Goal: Task Accomplishment & Management: Use online tool/utility

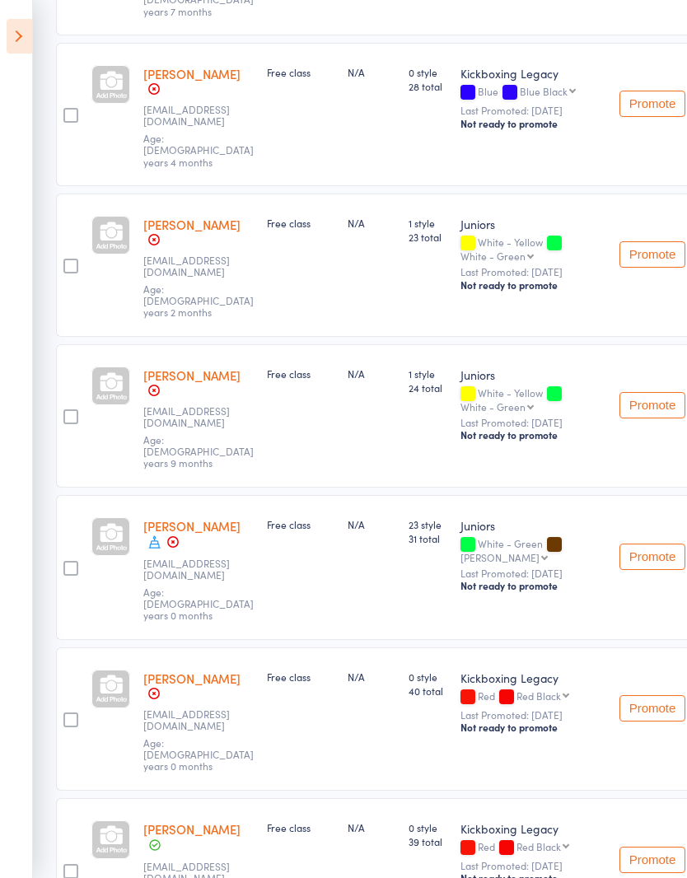
click at [20, 31] on icon at bounding box center [20, 36] width 26 height 35
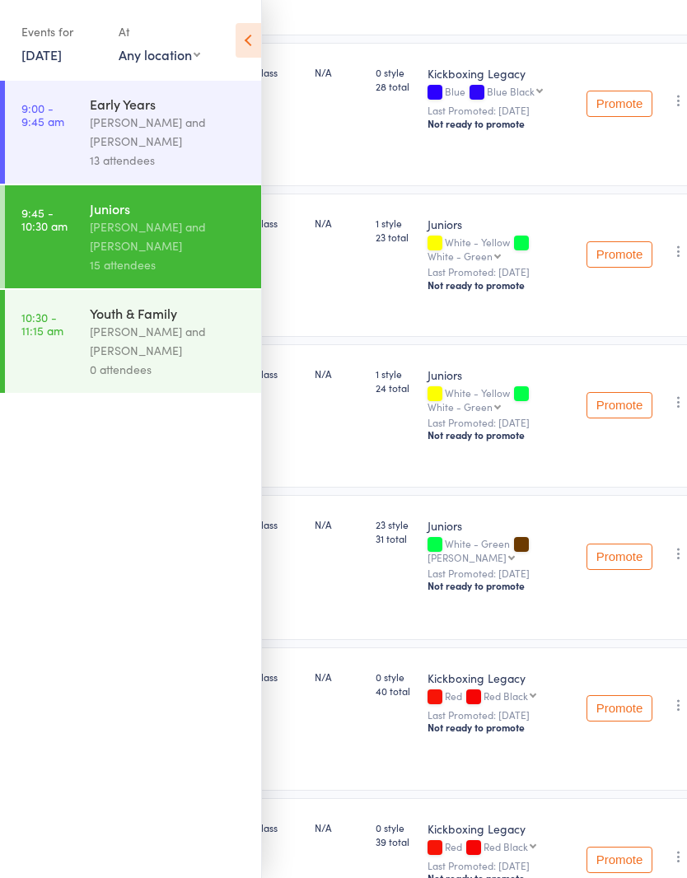
click at [84, 352] on link "10:30 - 11:15 am Youth & Family [PERSON_NAME] and [PERSON_NAME] 0 attendees" at bounding box center [133, 341] width 256 height 103
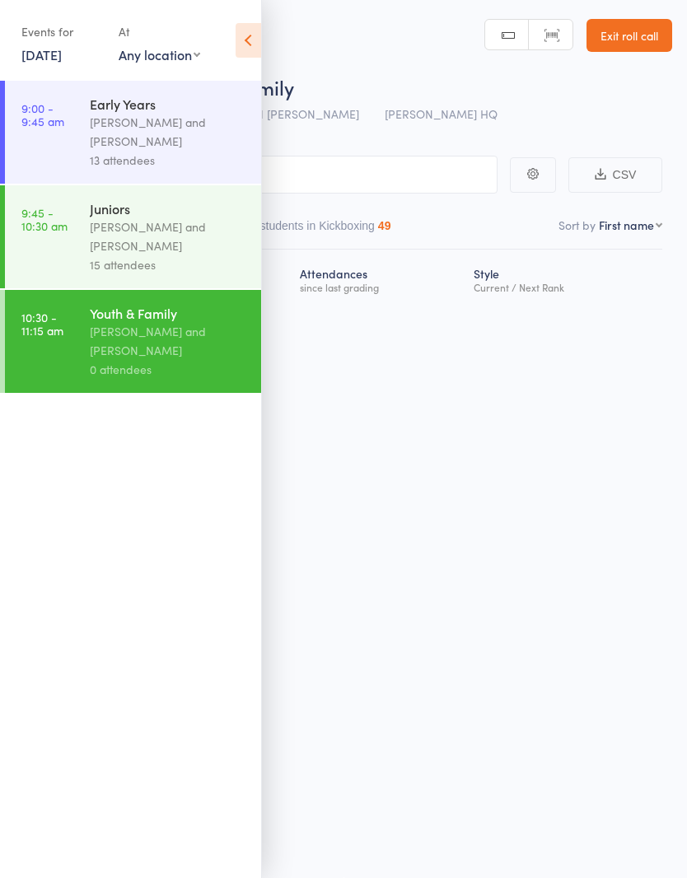
click at [249, 33] on icon at bounding box center [248, 40] width 26 height 35
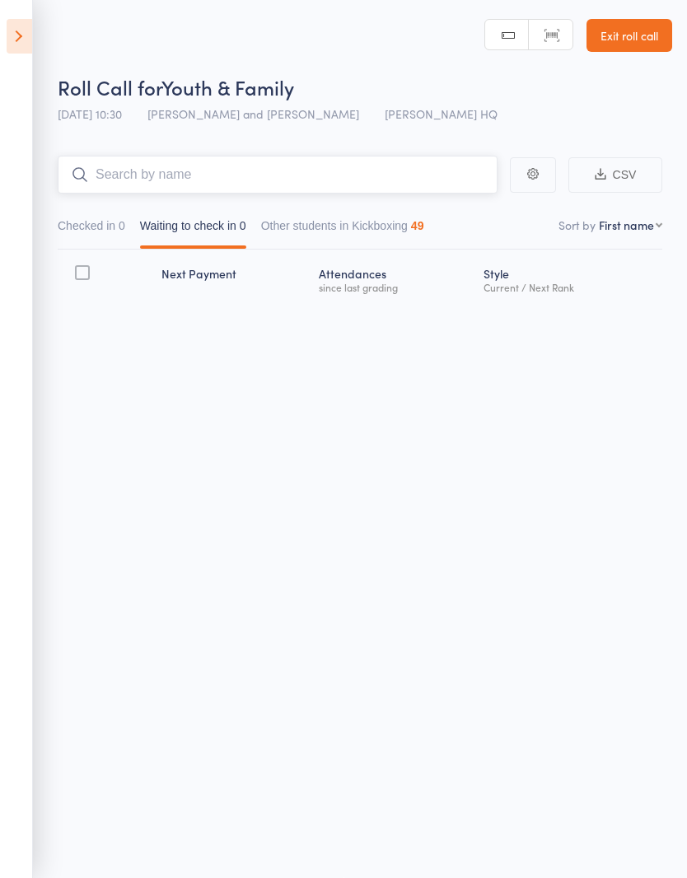
click at [418, 158] on input "search" at bounding box center [278, 175] width 440 height 38
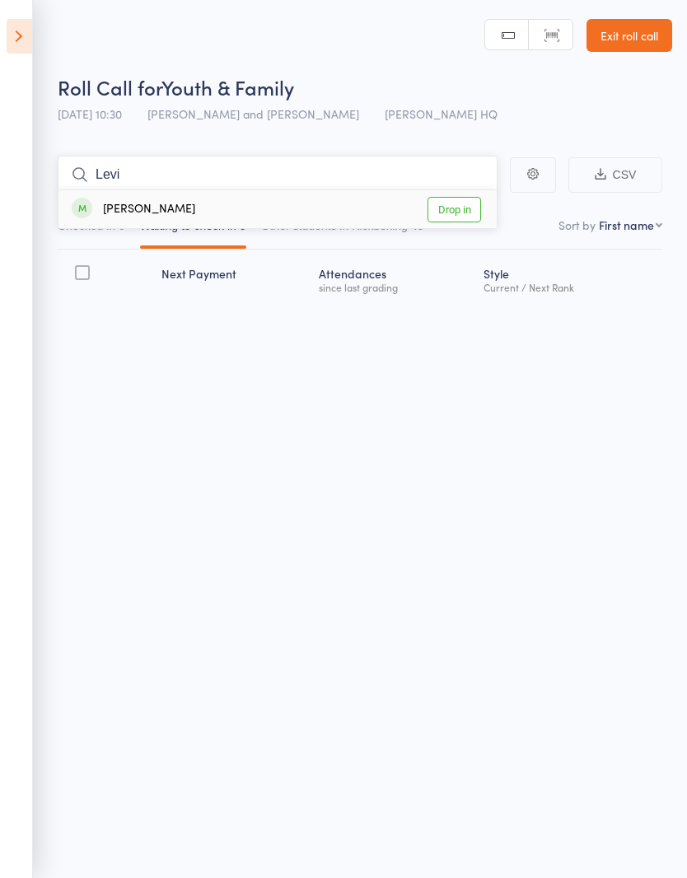
type input "Levi"
click at [455, 204] on link "Drop in" at bounding box center [454, 210] width 54 height 26
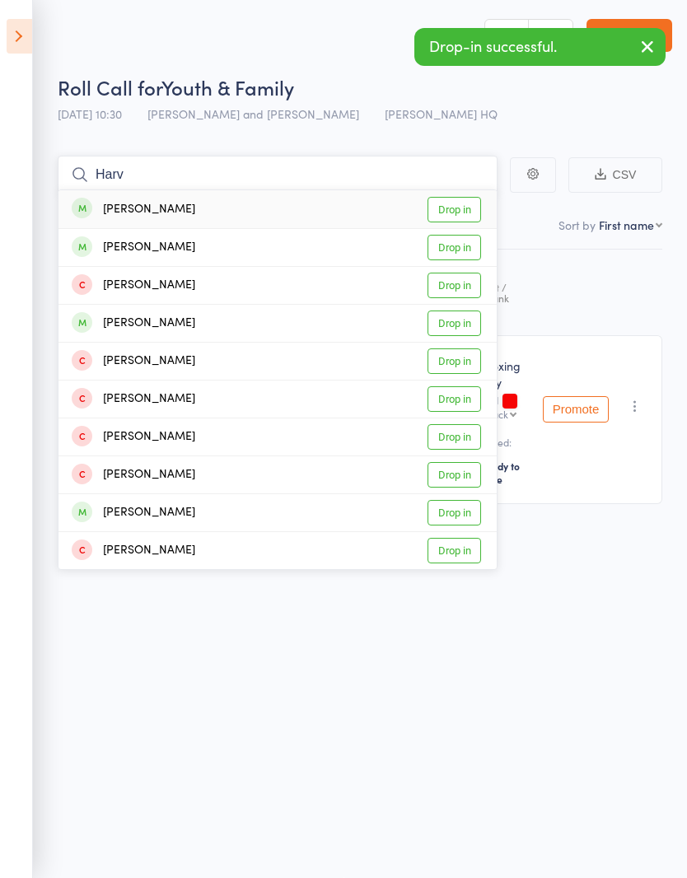
type input "Harv"
click at [449, 240] on link "Drop in" at bounding box center [454, 248] width 54 height 26
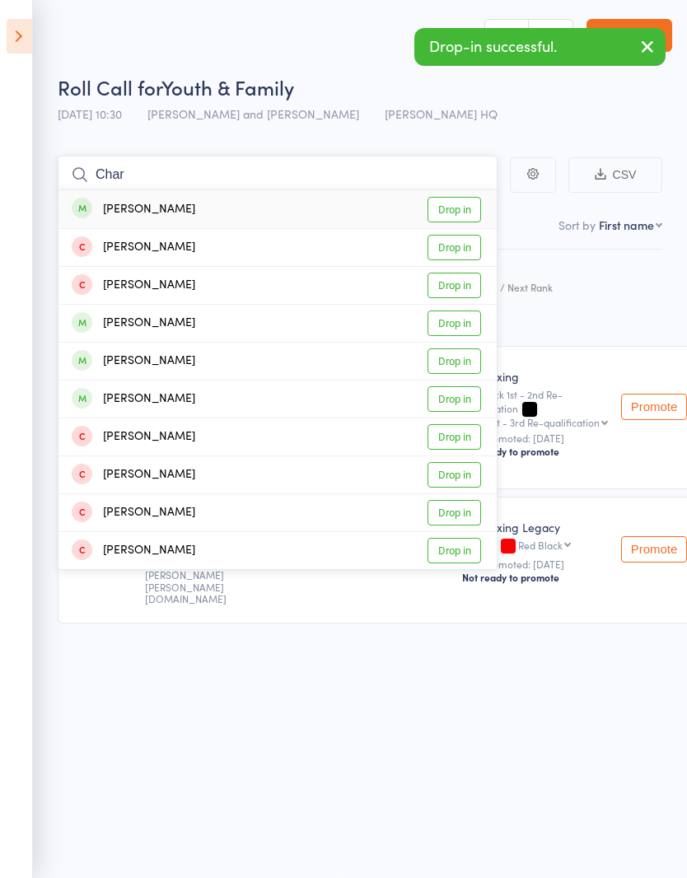
type input "Char"
click at [455, 203] on link "Drop in" at bounding box center [454, 210] width 54 height 26
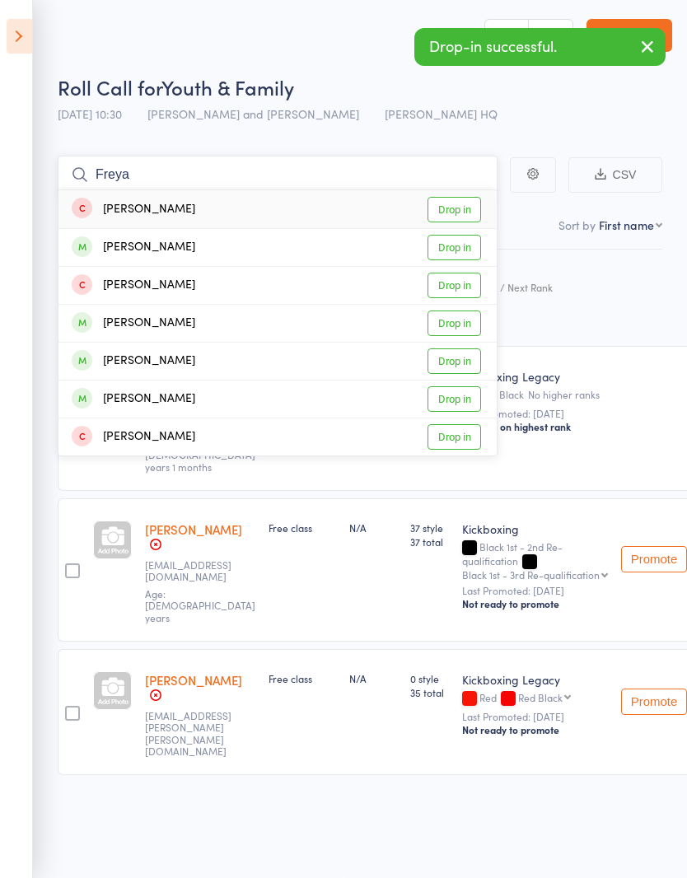
type input "Freya"
click at [455, 238] on link "Drop in" at bounding box center [454, 248] width 54 height 26
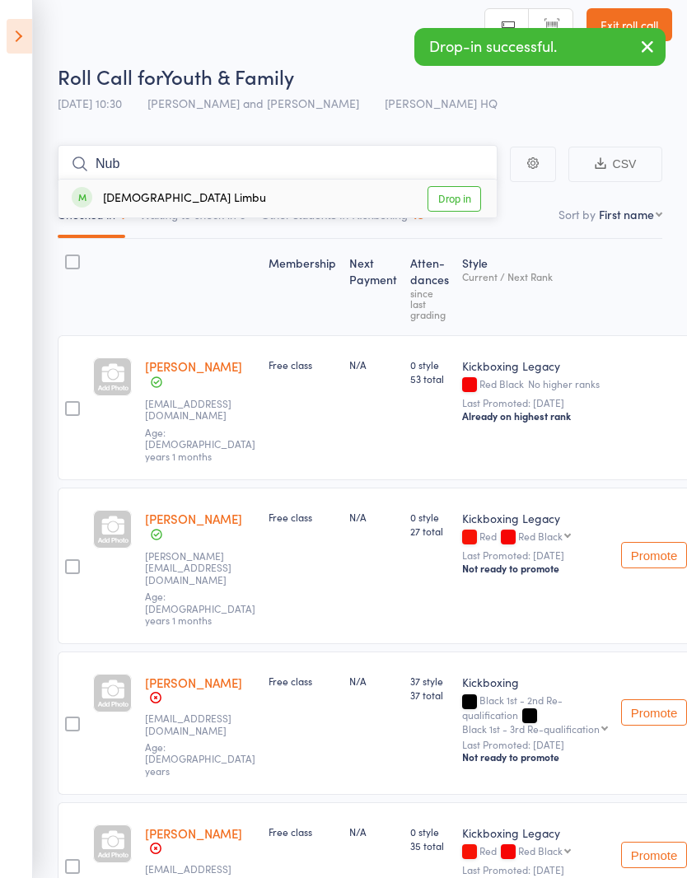
type input "Nub"
click at [453, 195] on link "Drop in" at bounding box center [454, 199] width 54 height 26
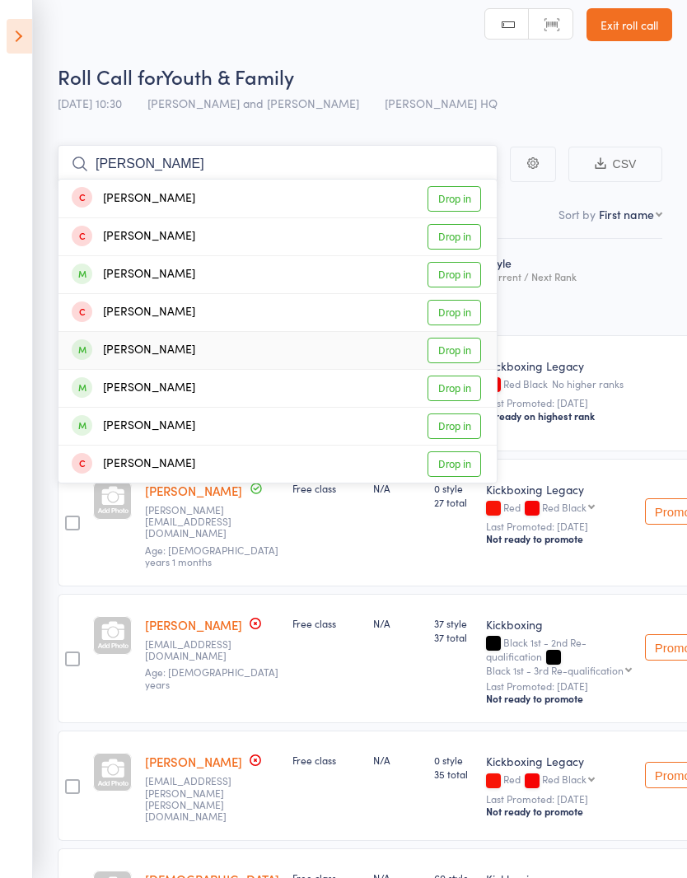
type input "[PERSON_NAME]"
click at [457, 348] on link "Drop in" at bounding box center [454, 351] width 54 height 26
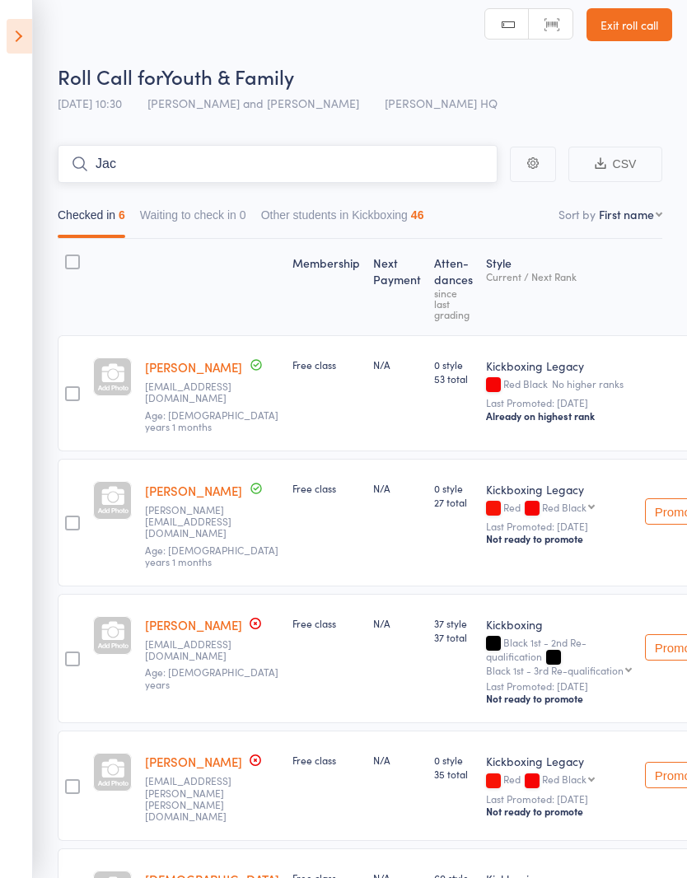
click at [273, 163] on input "Jac" at bounding box center [278, 164] width 440 height 38
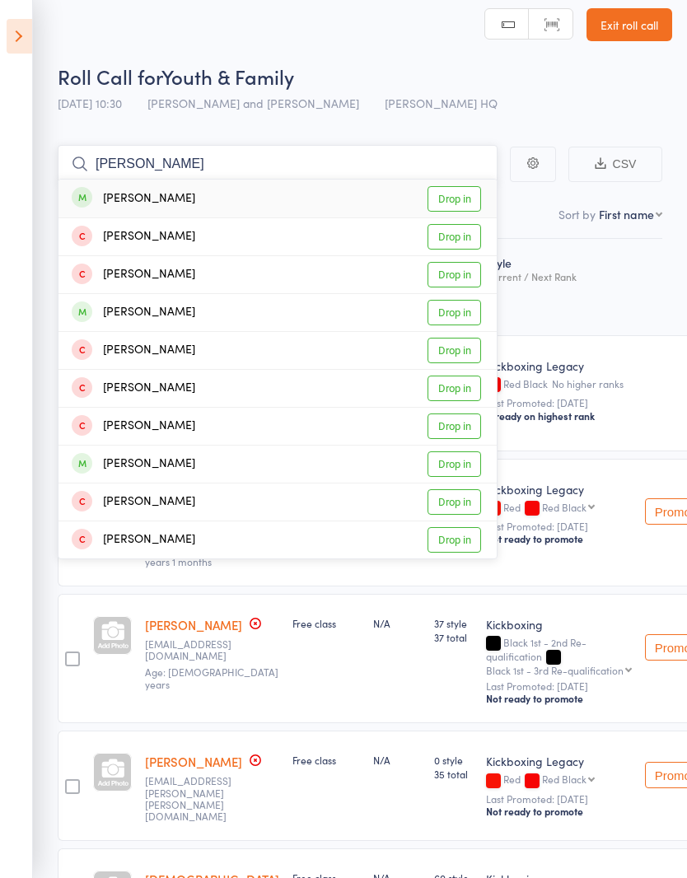
type input "[PERSON_NAME]"
click at [454, 312] on link "Drop in" at bounding box center [454, 313] width 54 height 26
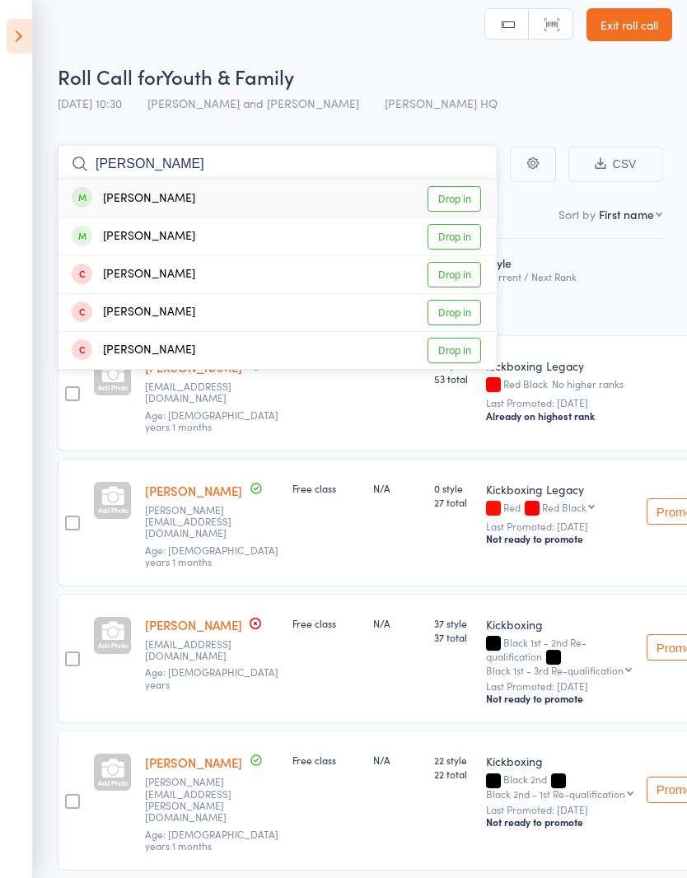
type input "[PERSON_NAME]"
click at [457, 239] on link "Drop in" at bounding box center [454, 237] width 54 height 26
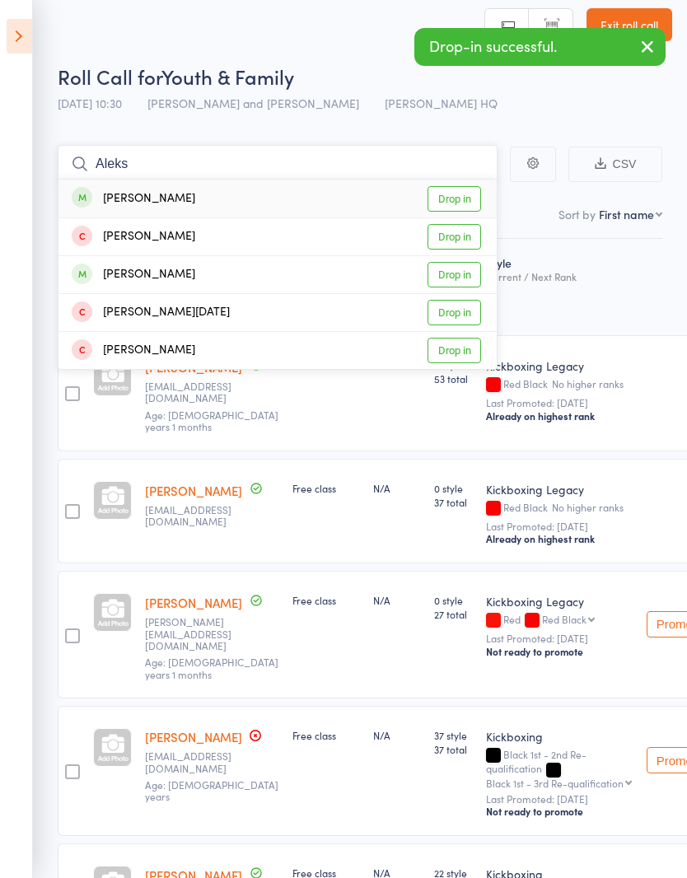
type input "Aleks"
click at [455, 198] on link "Drop in" at bounding box center [454, 199] width 54 height 26
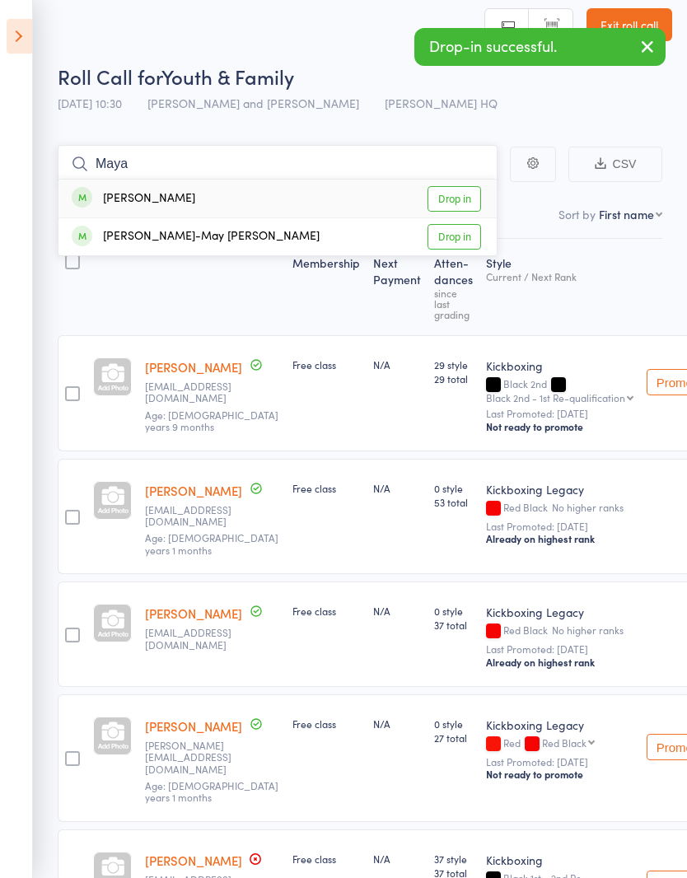
type input "Maya"
click at [459, 199] on link "Drop in" at bounding box center [454, 199] width 54 height 26
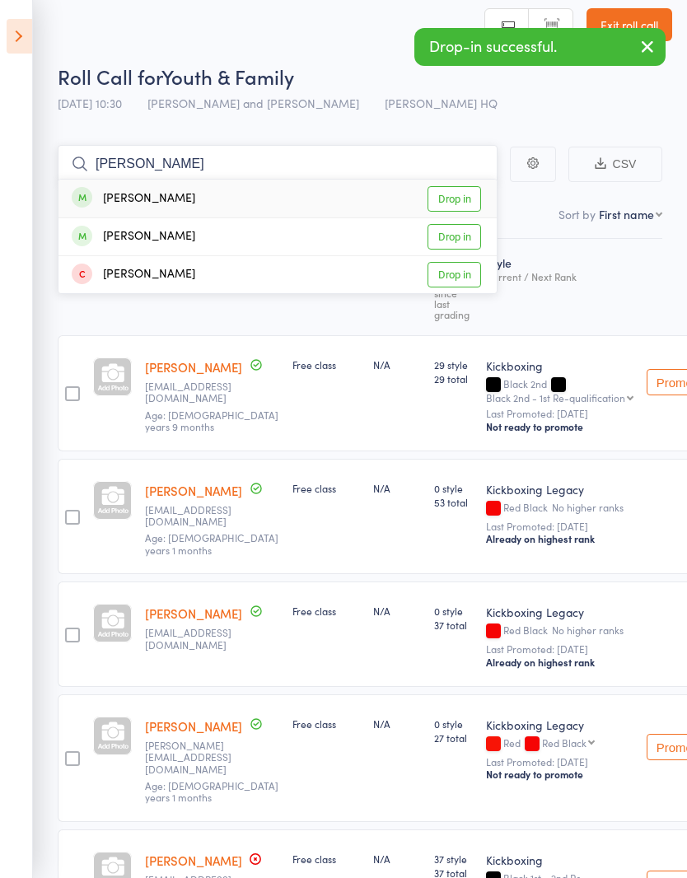
type input "[PERSON_NAME]"
click at [455, 238] on link "Drop in" at bounding box center [454, 237] width 54 height 26
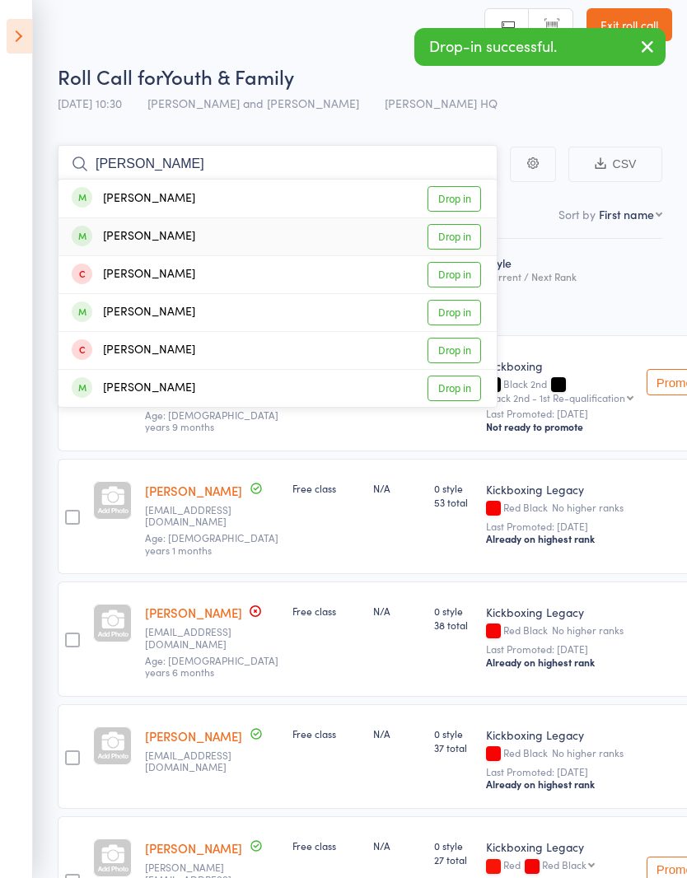
type input "[PERSON_NAME]"
click at [458, 243] on link "Drop in" at bounding box center [454, 237] width 54 height 26
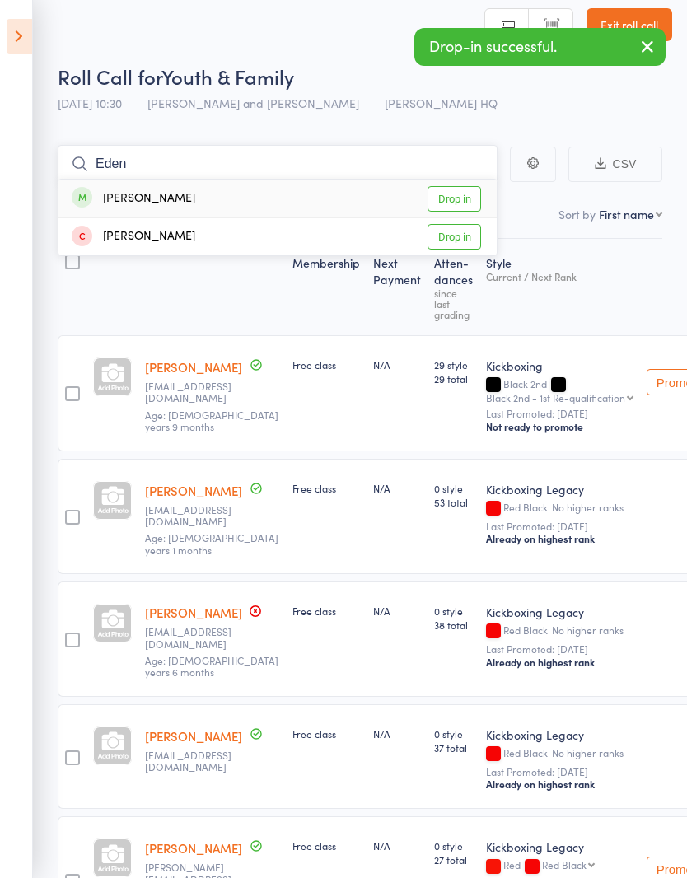
type input "Eden"
click at [465, 202] on link "Drop in" at bounding box center [454, 199] width 54 height 26
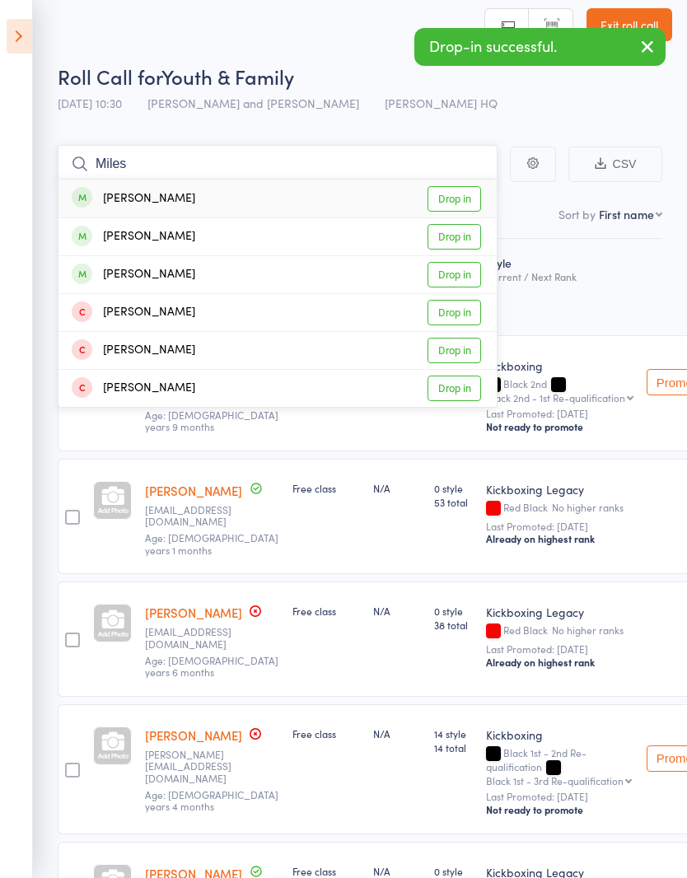
type input "Miles"
click at [445, 200] on link "Drop in" at bounding box center [454, 199] width 54 height 26
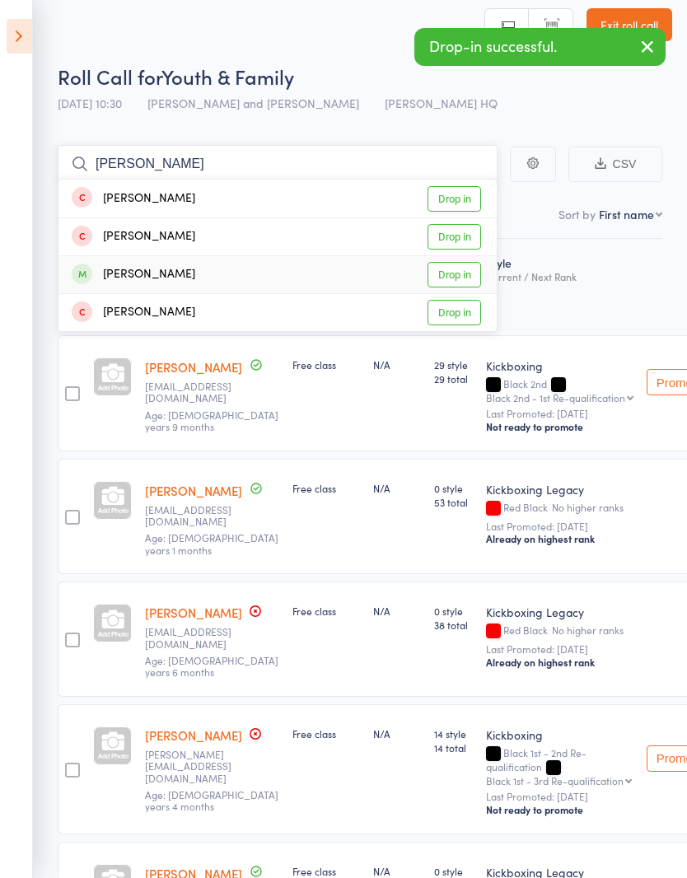
type input "[PERSON_NAME]"
click at [451, 273] on link "Drop in" at bounding box center [454, 275] width 54 height 26
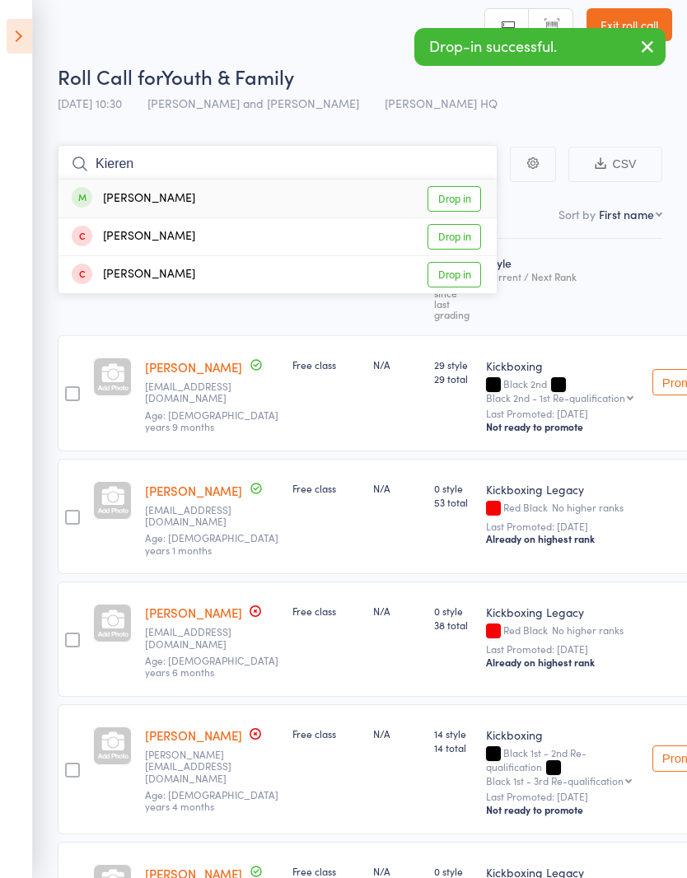
type input "Kieren"
click at [455, 202] on link "Drop in" at bounding box center [454, 199] width 54 height 26
